Goal: Find specific page/section: Find specific page/section

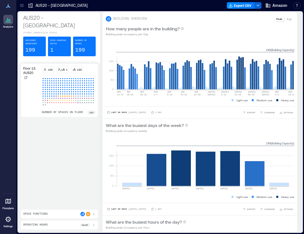
click at [10, 198] on icon at bounding box center [8, 201] width 7 height 7
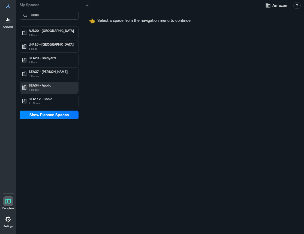
click at [37, 86] on p "SEA54 - Apollo" at bounding box center [52, 85] width 46 height 4
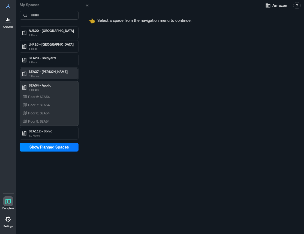
click at [49, 74] on p "6 Floors" at bounding box center [52, 76] width 46 height 4
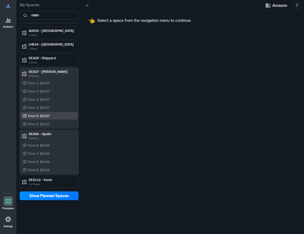
click at [50, 115] on p "Floor 5: SEA37" at bounding box center [39, 115] width 22 height 4
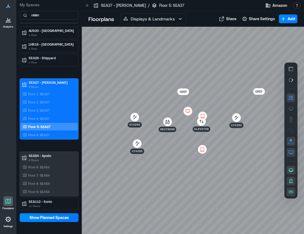
click at [289, 192] on icon "button" at bounding box center [290, 191] width 5 height 5
click at [290, 180] on icon "button" at bounding box center [291, 181] width 4 height 4
click at [290, 170] on icon "button" at bounding box center [290, 169] width 5 height 5
click at [289, 190] on icon "button" at bounding box center [290, 191] width 5 height 5
click at [137, 21] on p "Displays & Landmarks" at bounding box center [153, 19] width 44 height 7
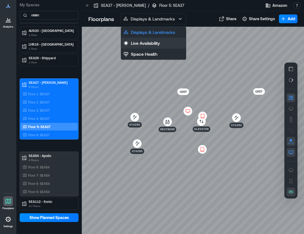
click at [142, 44] on p "Live Availability" at bounding box center [145, 43] width 29 height 7
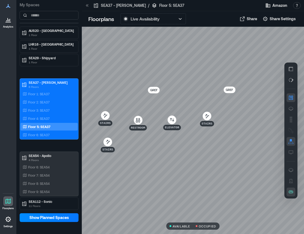
drag, startPoint x: 187, startPoint y: 98, endPoint x: 157, endPoint y: 96, distance: 30.1
click at [157, 96] on div at bounding box center [193, 130] width 222 height 207
